Goal: Task Accomplishment & Management: Manage account settings

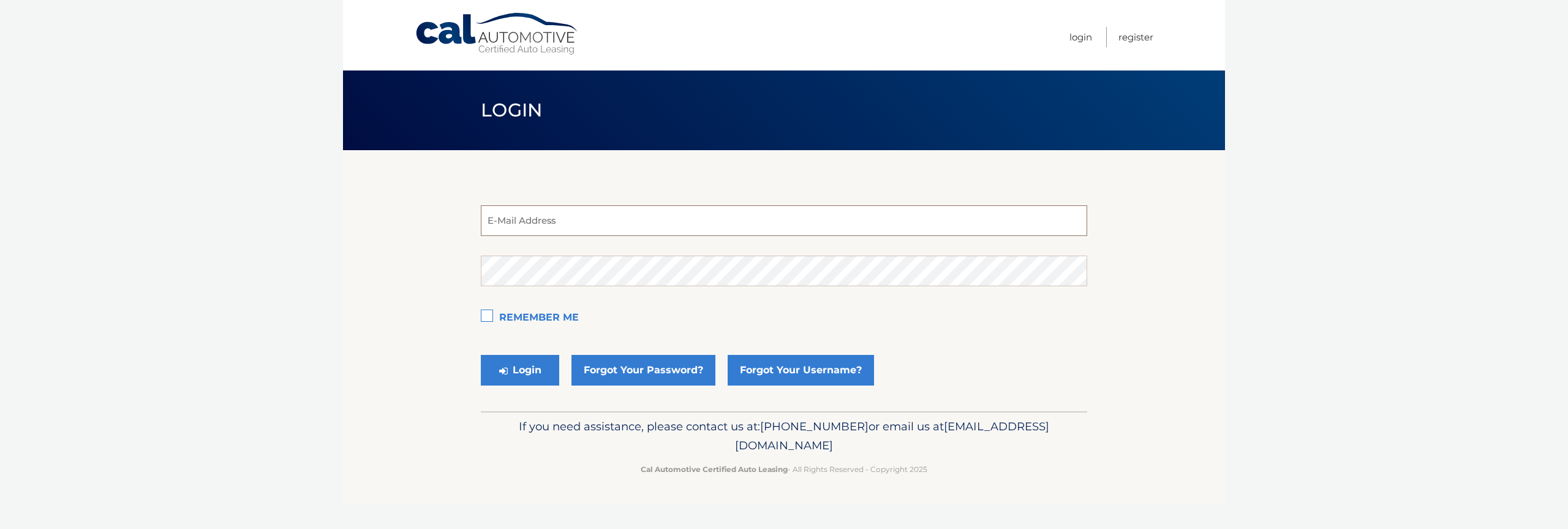
click at [916, 230] on input "email" at bounding box center [784, 220] width 606 height 31
click at [0, 528] on com-1password-button at bounding box center [0, 529] width 0 height 0
type input "dougb@easternstandard.com"
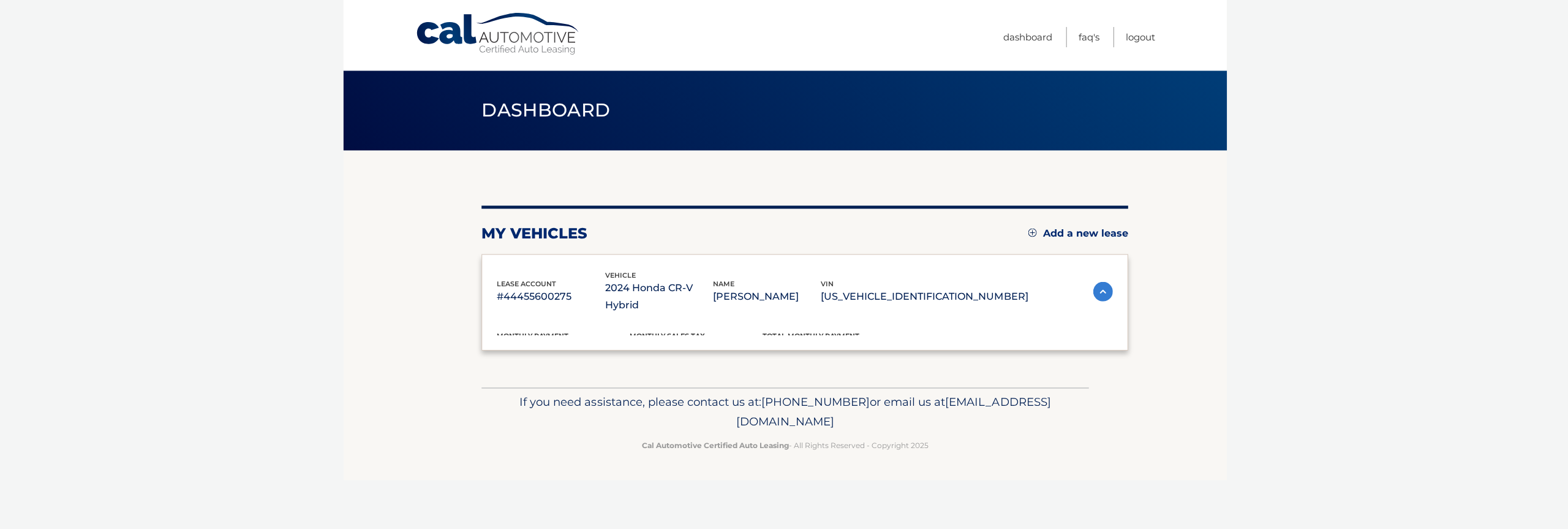
click at [690, 228] on div "my vehicles Add a new lease" at bounding box center [803, 232] width 646 height 19
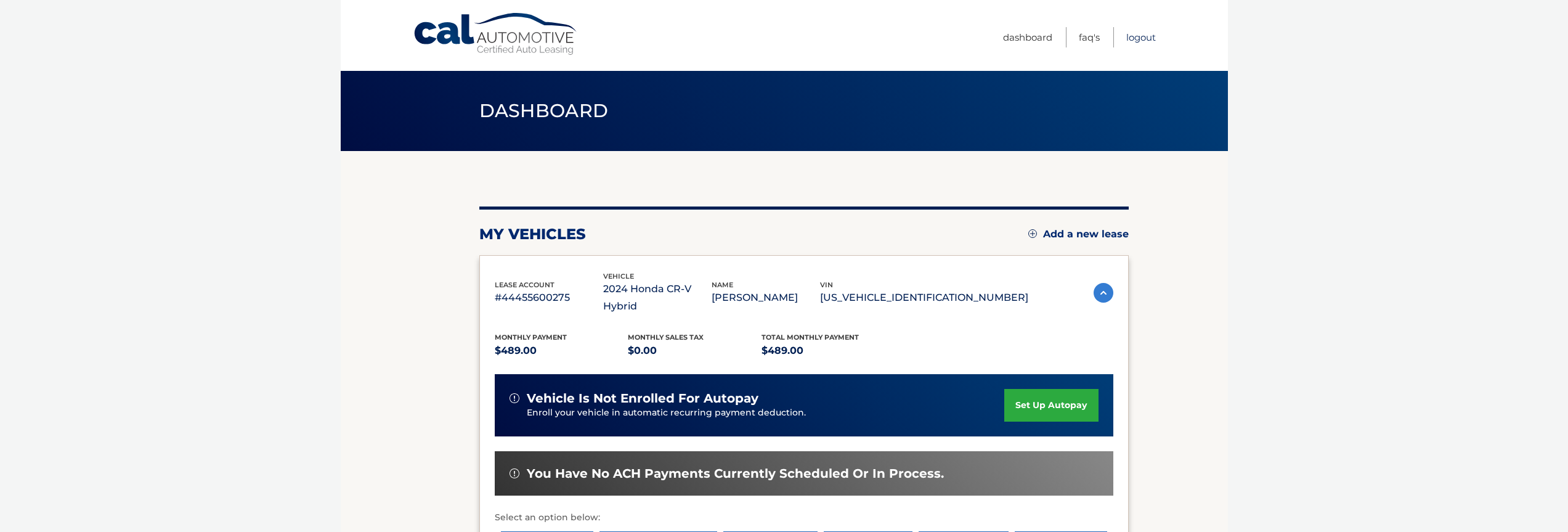
click at [1142, 35] on link "Logout" at bounding box center [1141, 37] width 30 height 20
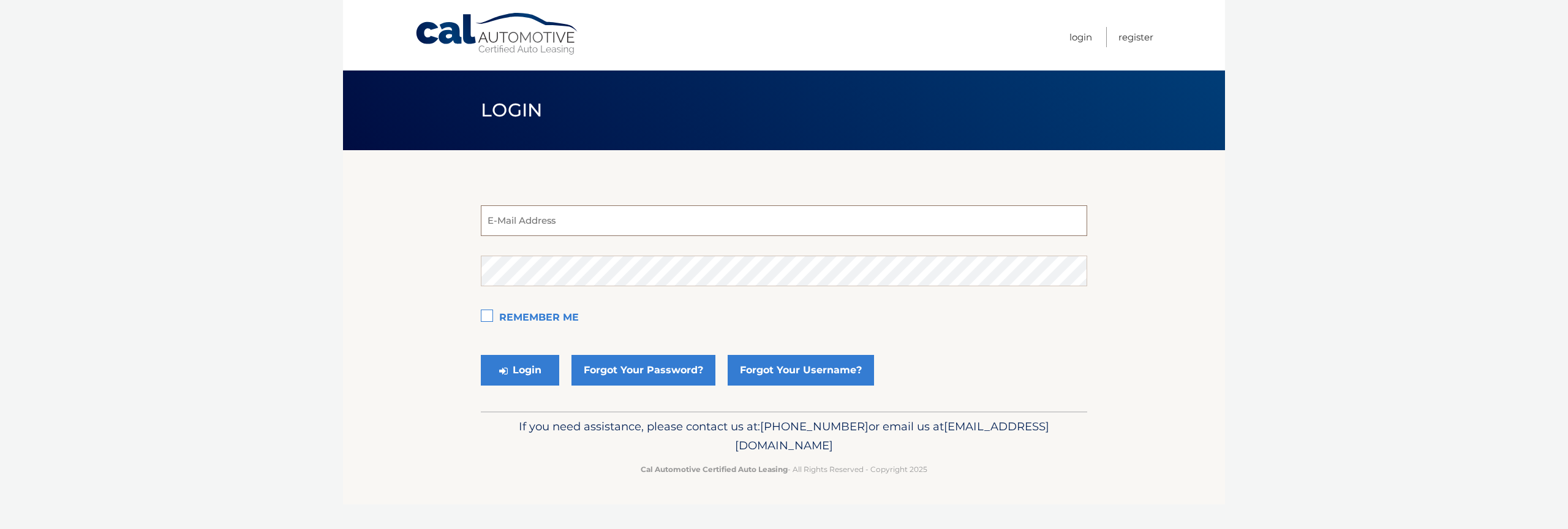
click at [694, 224] on input "email" at bounding box center [784, 220] width 606 height 31
type input "estest@easternstandard.com"
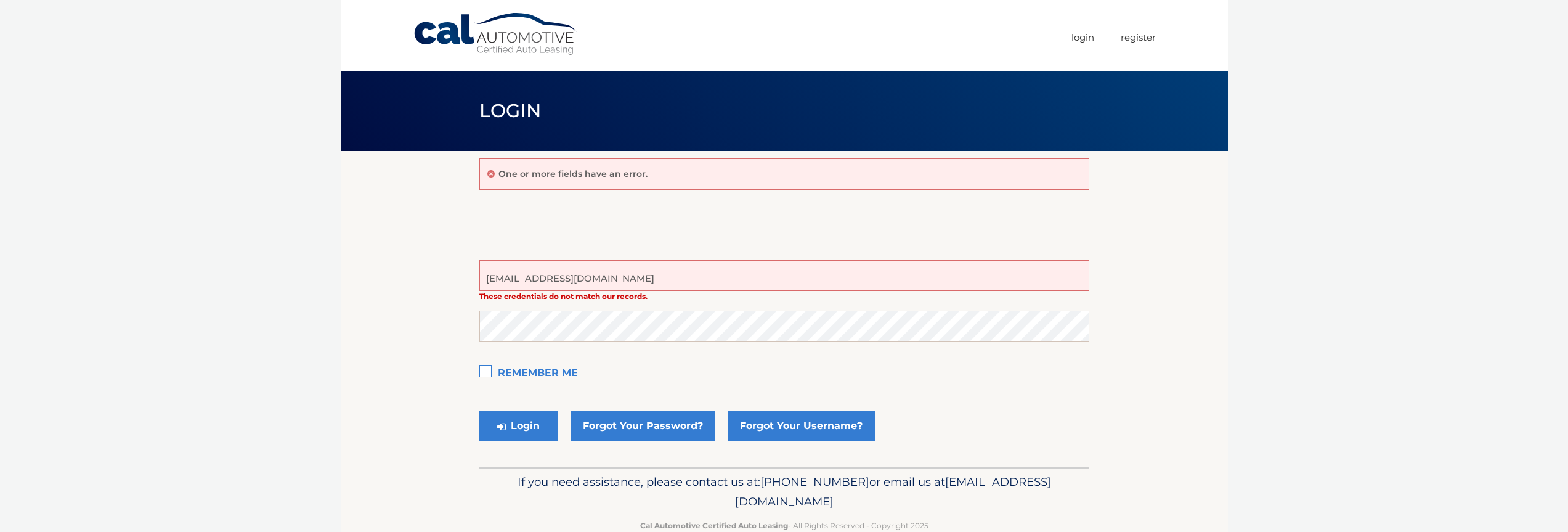
click at [574, 224] on div "One or more fields have an error. estest@easternstandard.com These credentials …" at bounding box center [783, 308] width 609 height 316
click at [598, 295] on strong "These credentials do not match our records." at bounding box center [563, 295] width 169 height 9
click at [586, 282] on input "estest@easternstandard.com" at bounding box center [783, 275] width 609 height 31
click at [479, 410] on button "Login" at bounding box center [518, 425] width 79 height 31
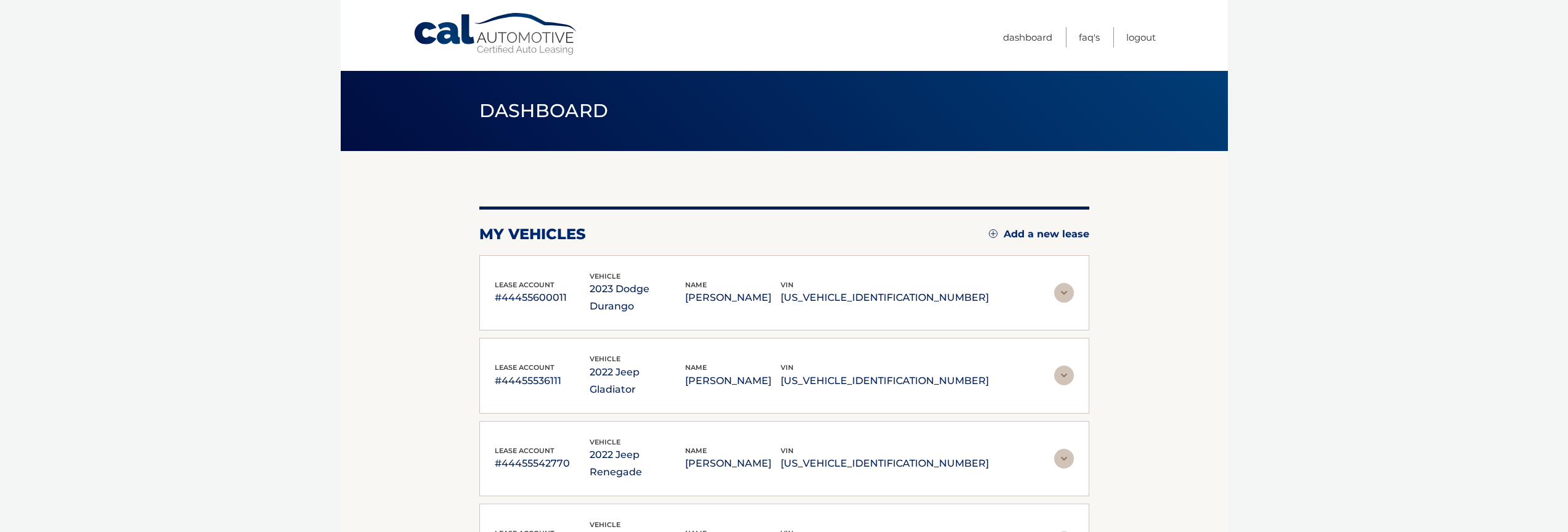
click at [152, 391] on body "Cal Automotive Menu Dashboard FAQ's Logout" at bounding box center [784, 266] width 1568 height 532
